Goal: Task Accomplishment & Management: Use online tool/utility

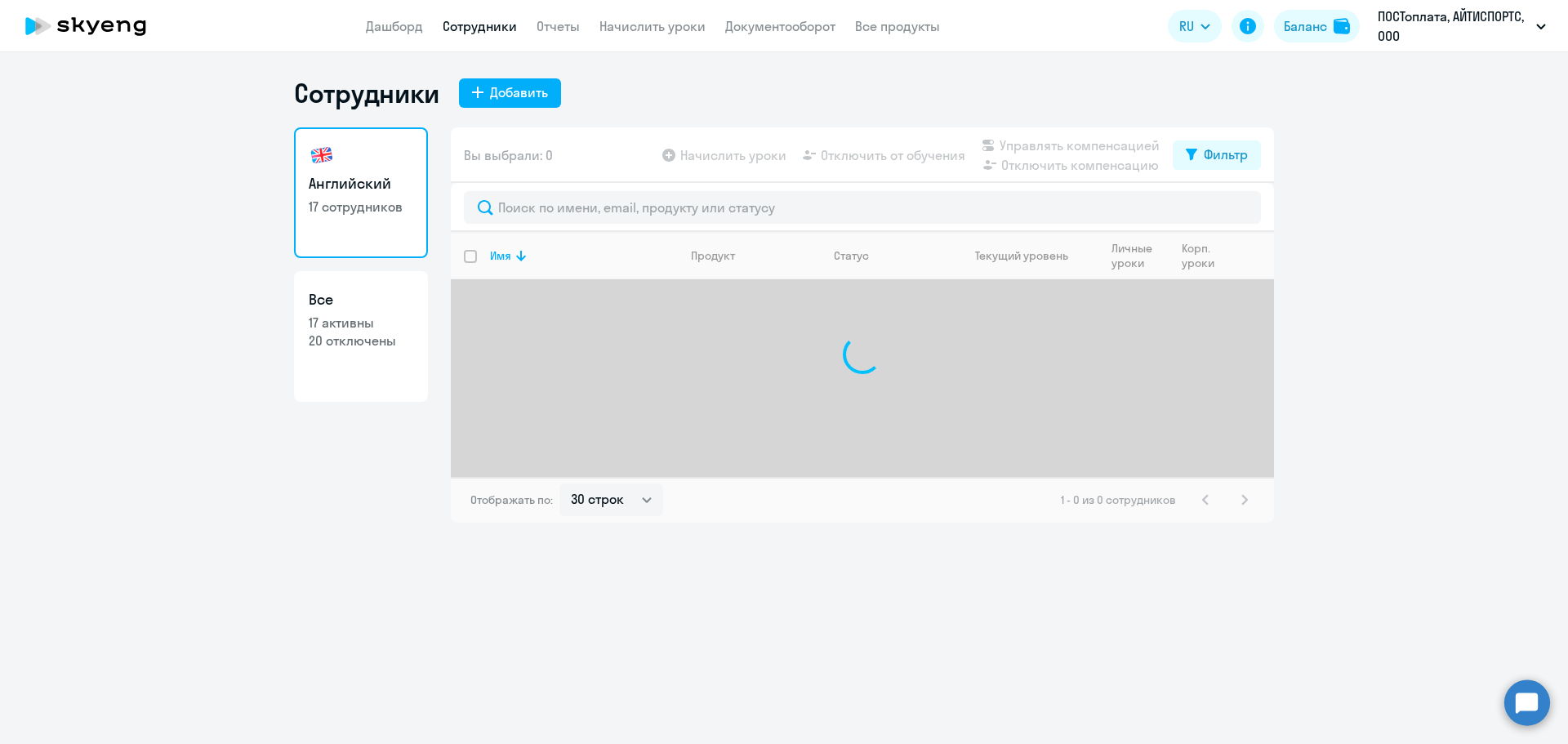
select select "30"
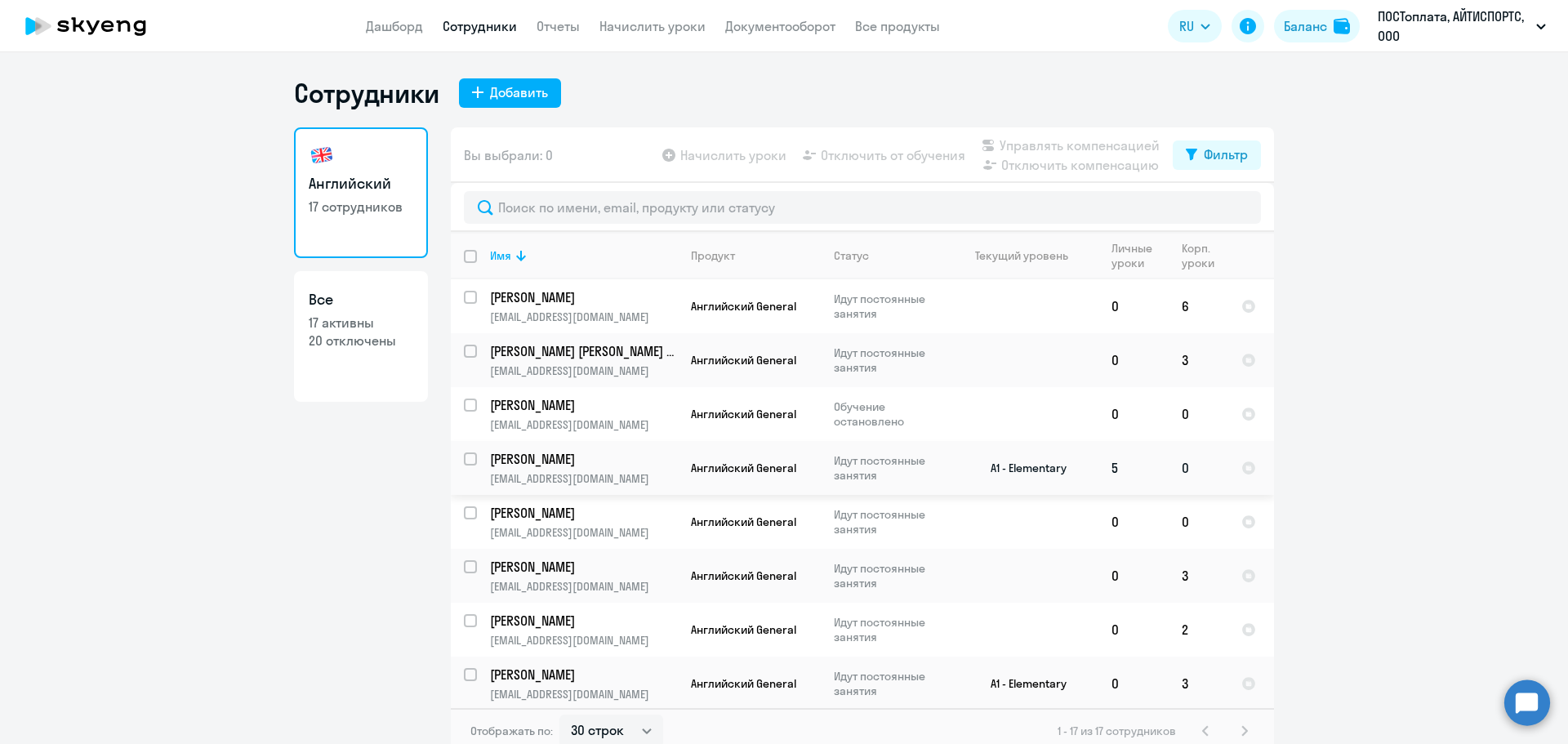
click at [467, 461] on input "select row 40477394" at bounding box center [480, 468] width 33 height 33
checkbox input "true"
click at [699, 155] on span "Начислить уроки" at bounding box center [733, 156] width 106 height 20
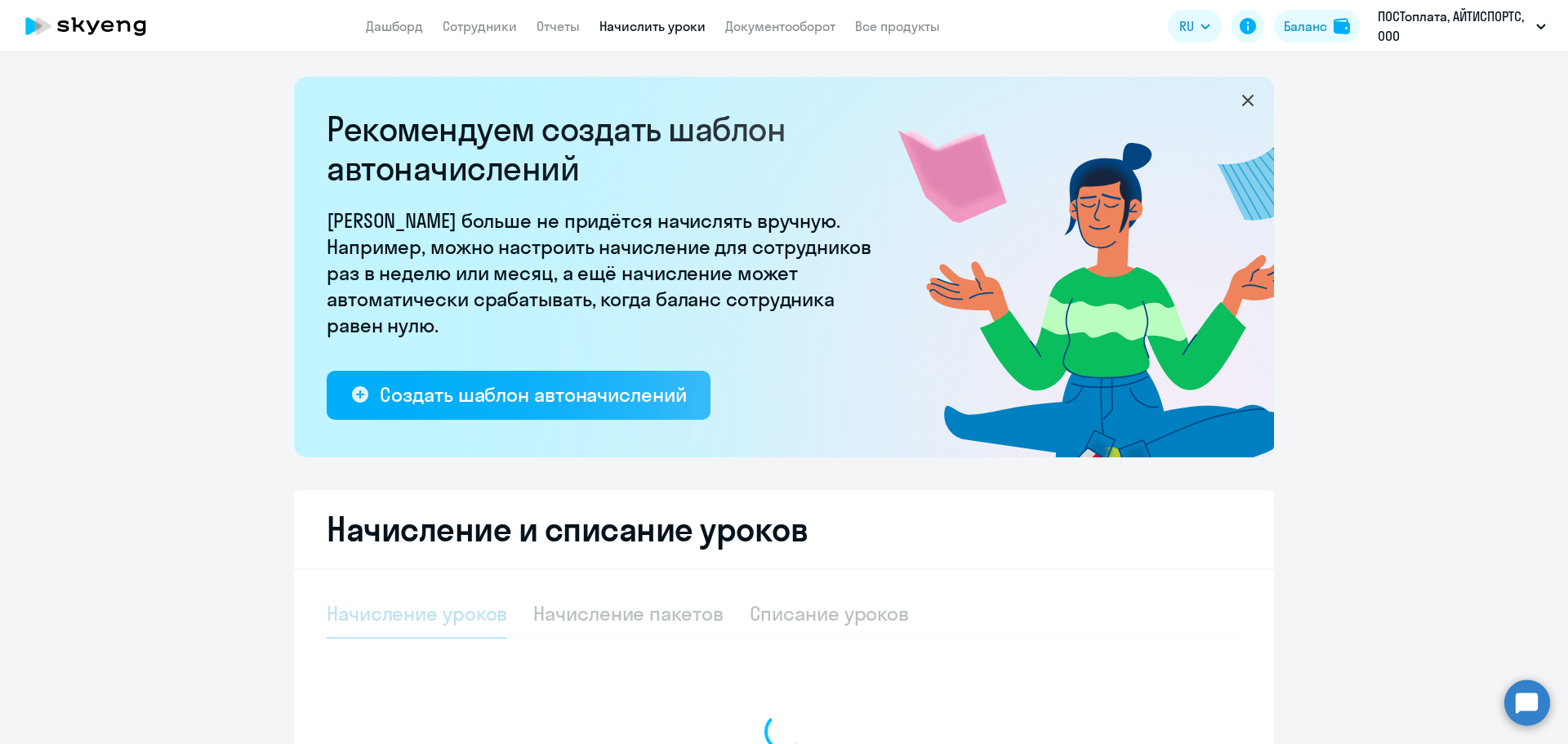
select select "10"
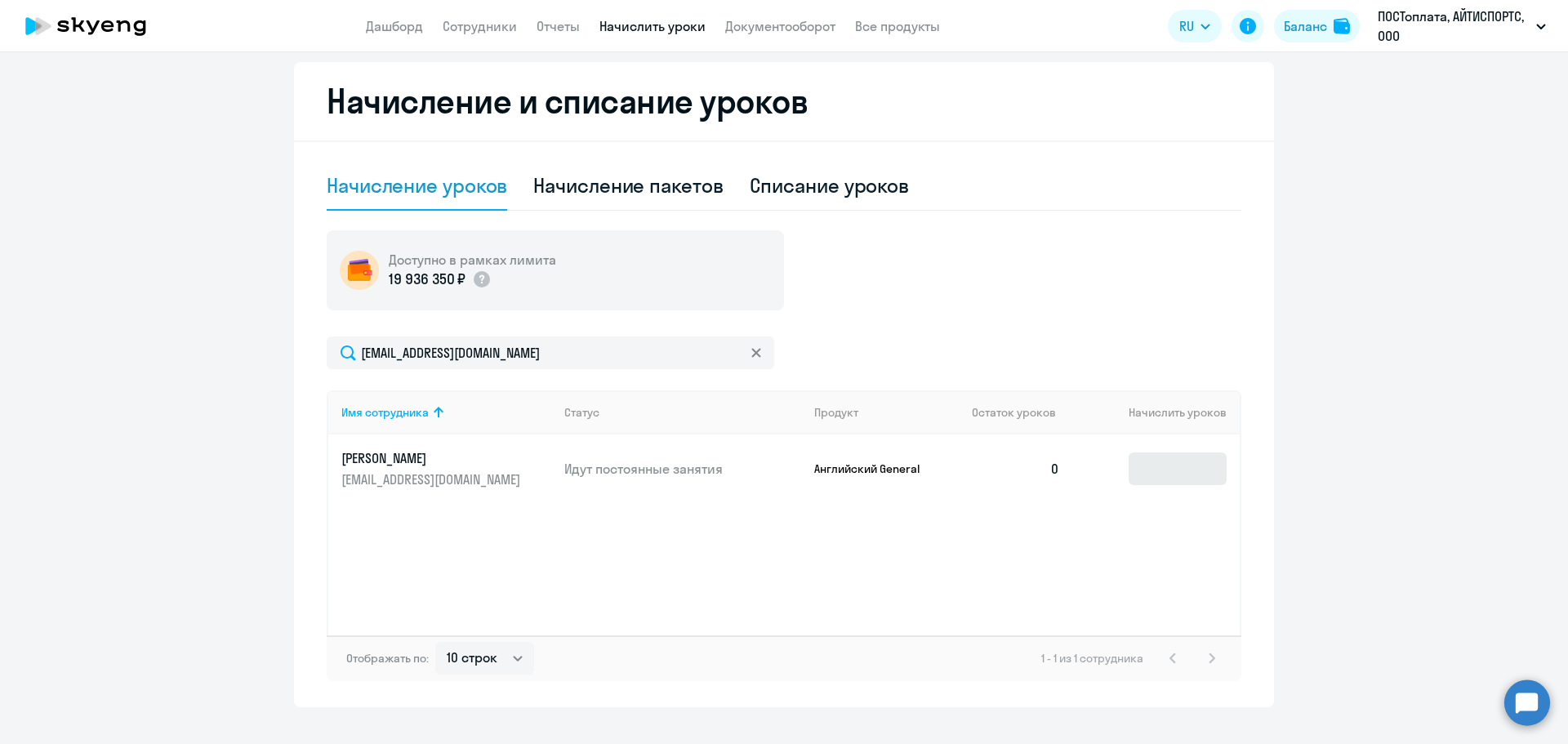
scroll to position [457, 0]
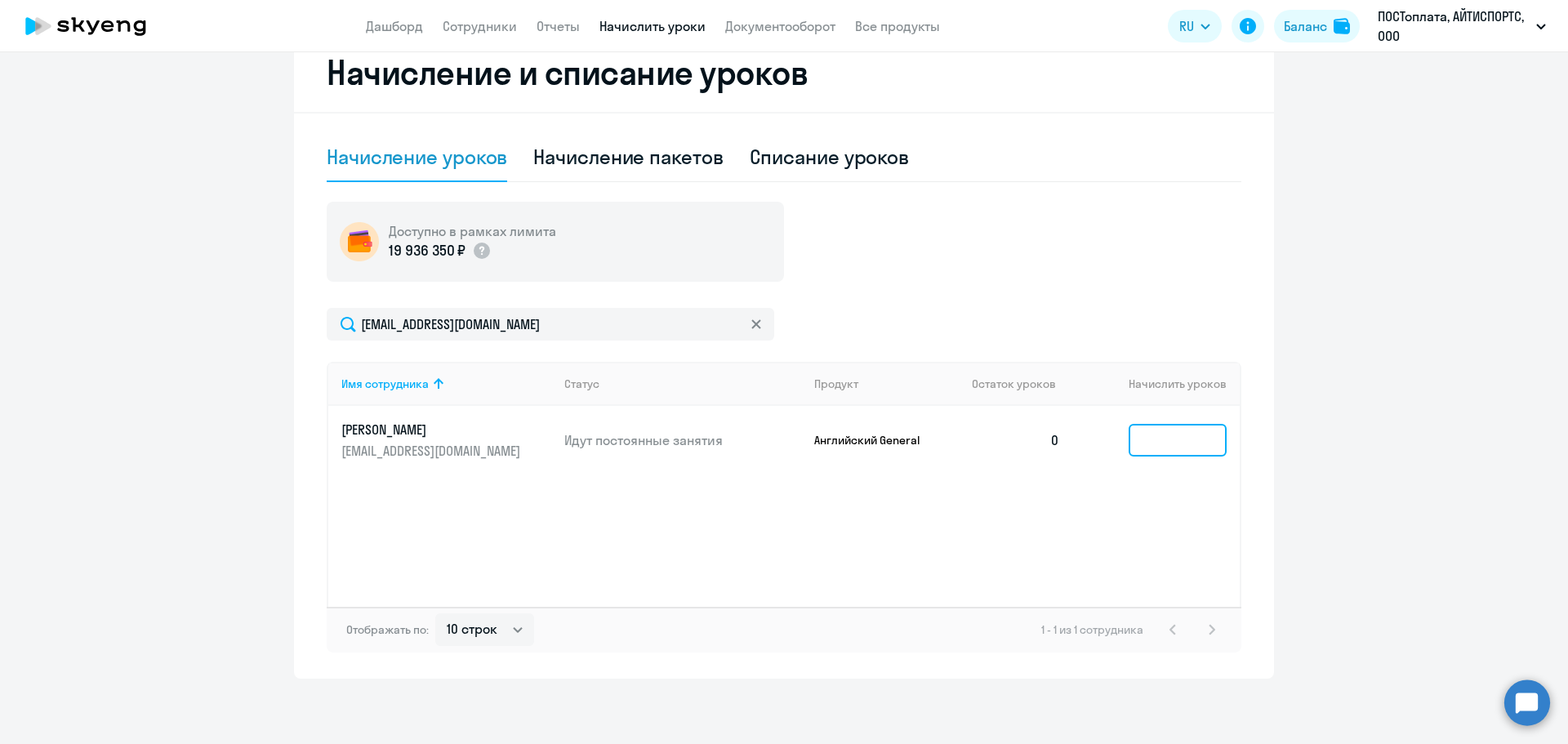
click at [1186, 455] on input at bounding box center [1178, 440] width 98 height 33
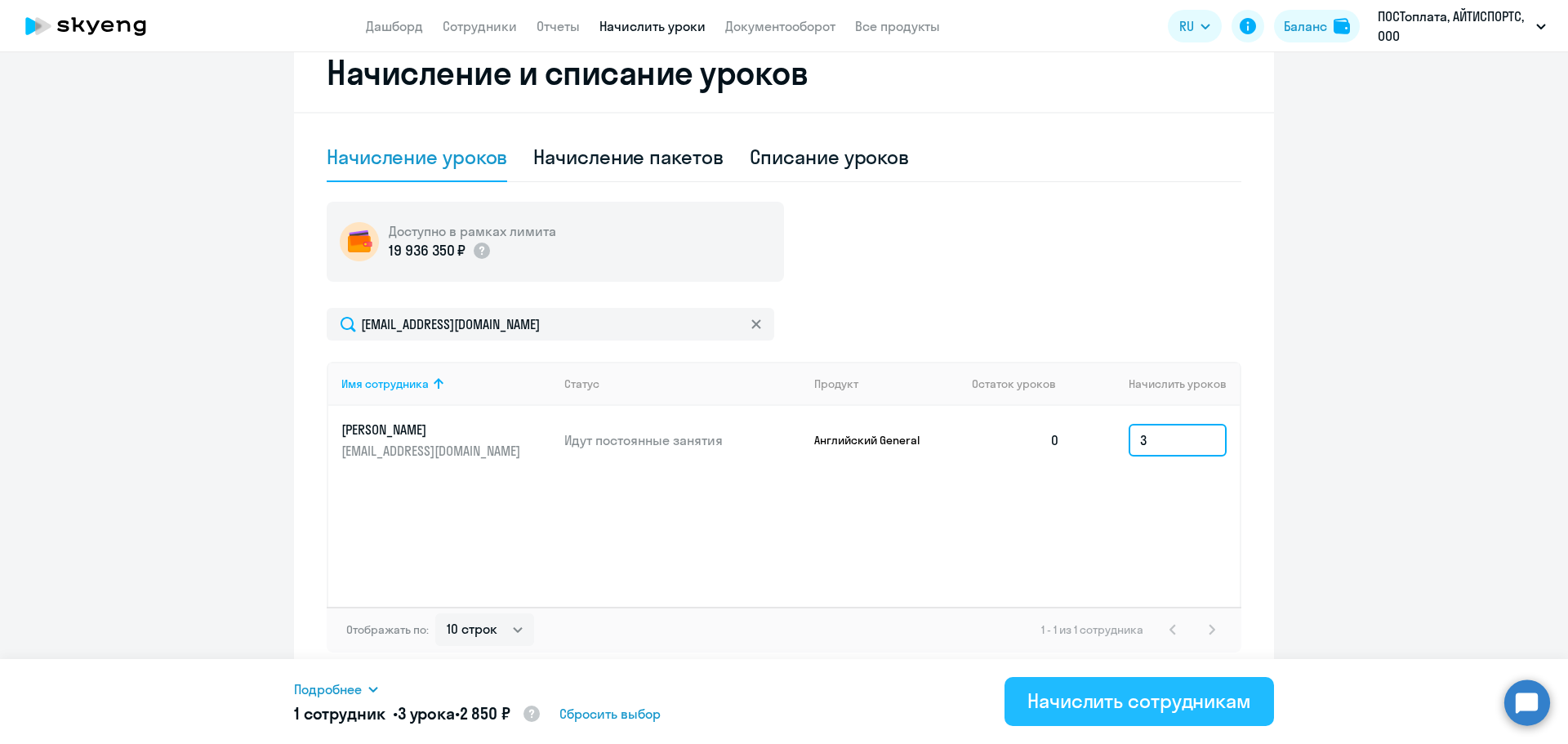
type input "3"
click at [1101, 695] on div "Начислить сотрудникам" at bounding box center [1140, 700] width 224 height 26
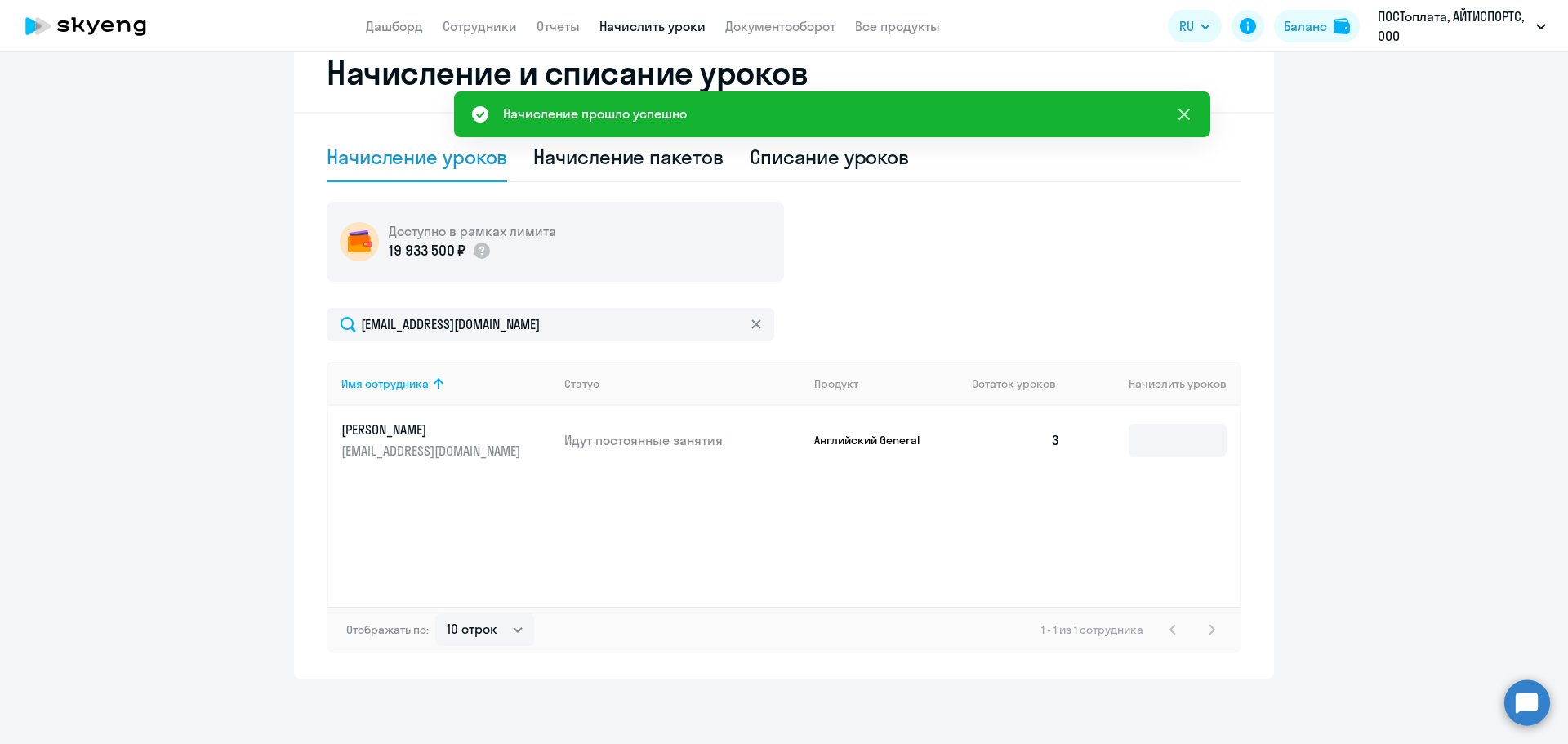
click at [1186, 116] on icon at bounding box center [1184, 114] width 12 height 12
